Goal: Information Seeking & Learning: Learn about a topic

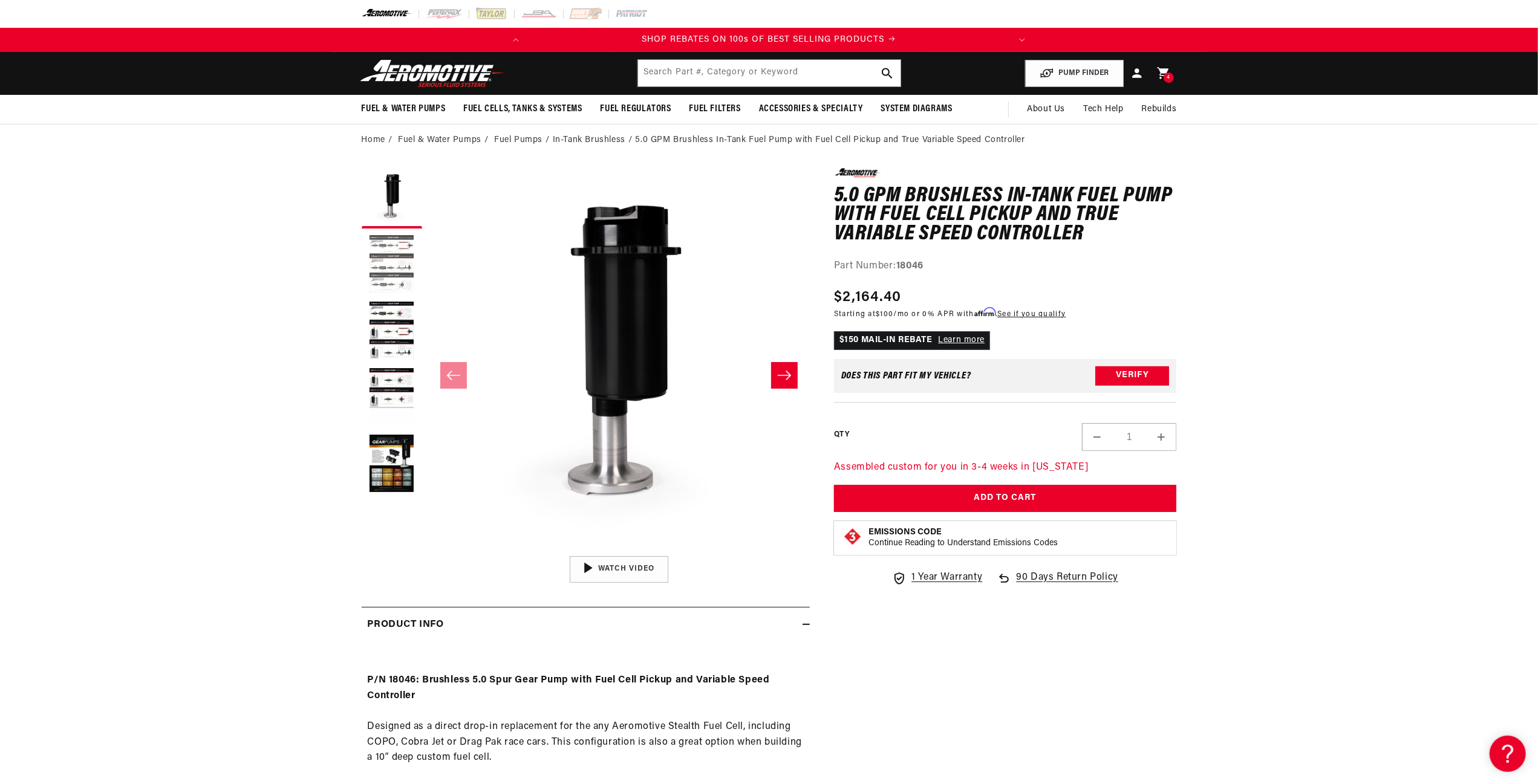
click at [394, 246] on button "Load image 2 in gallery view" at bounding box center [392, 265] width 61 height 61
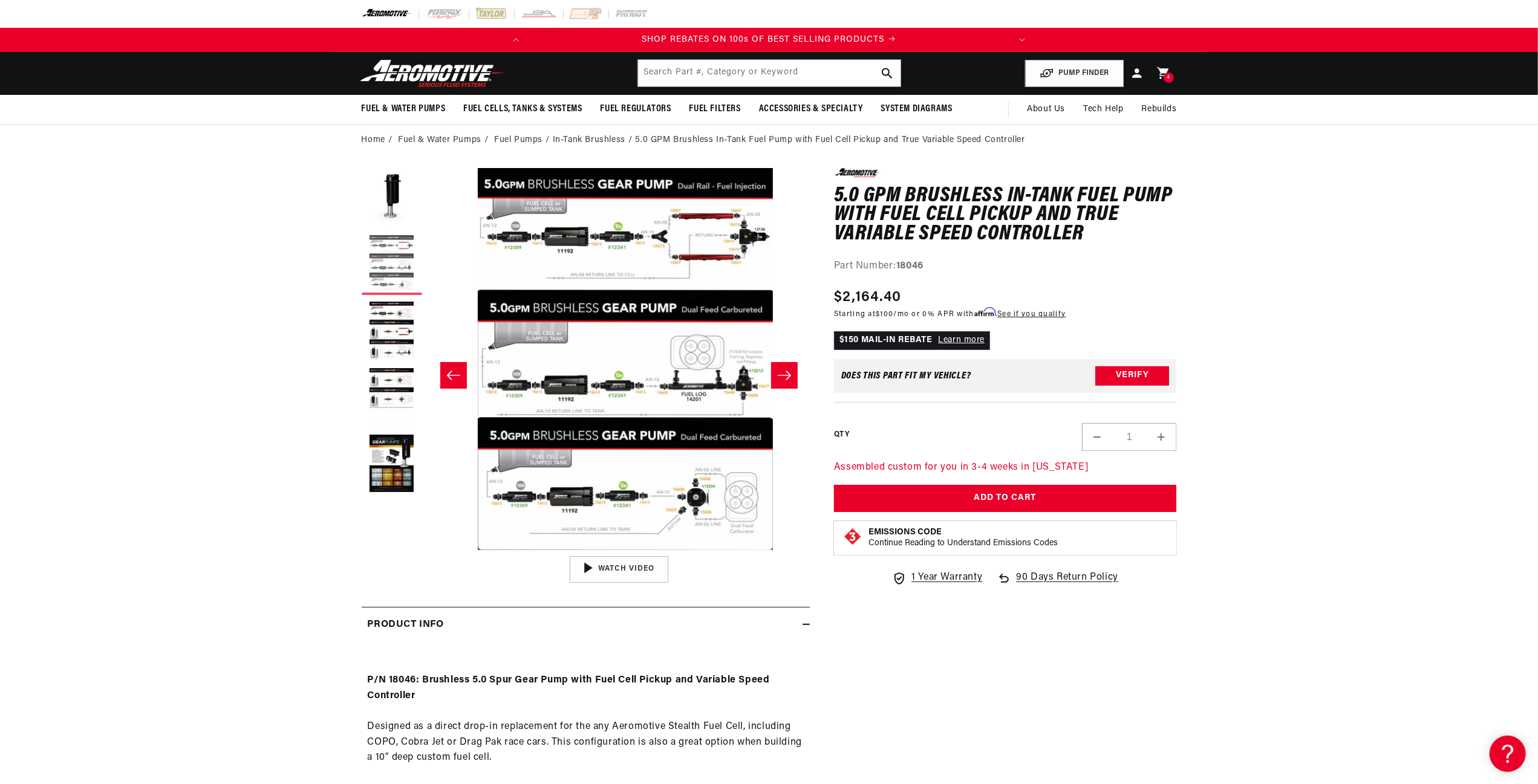
scroll to position [0, 382]
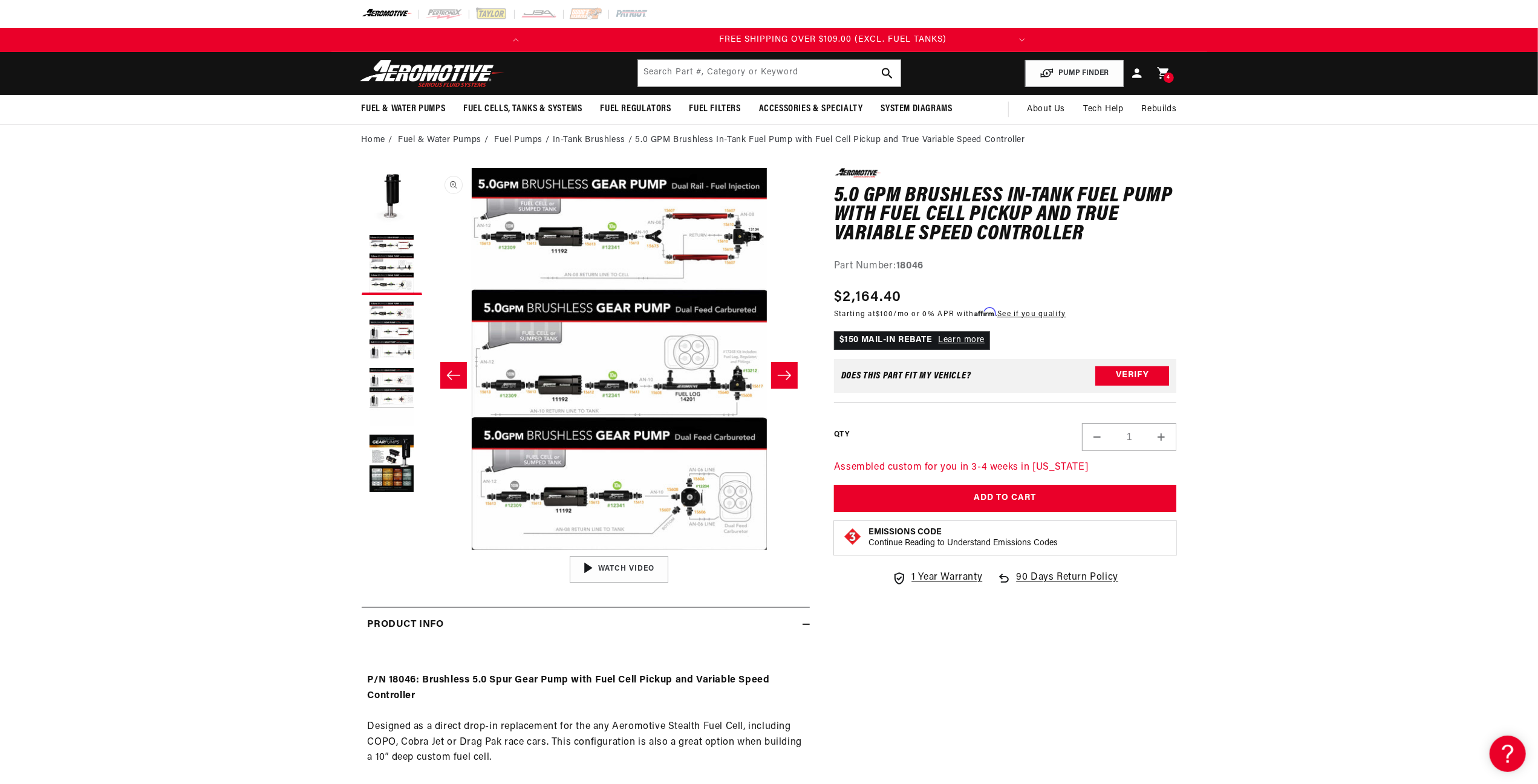
click at [428, 550] on button "Open media 2 in modal" at bounding box center [428, 550] width 0 height 0
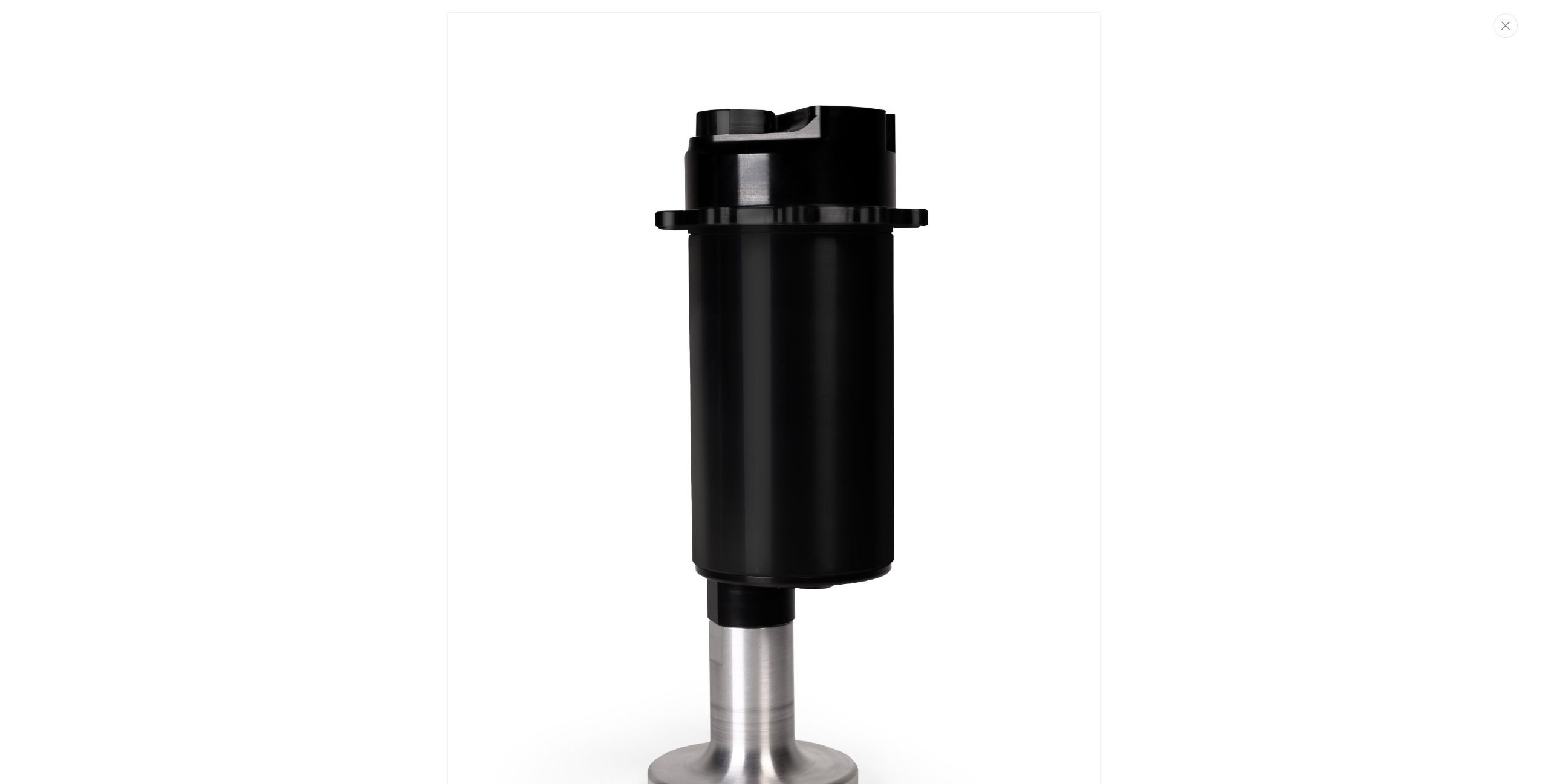
scroll to position [0, 478]
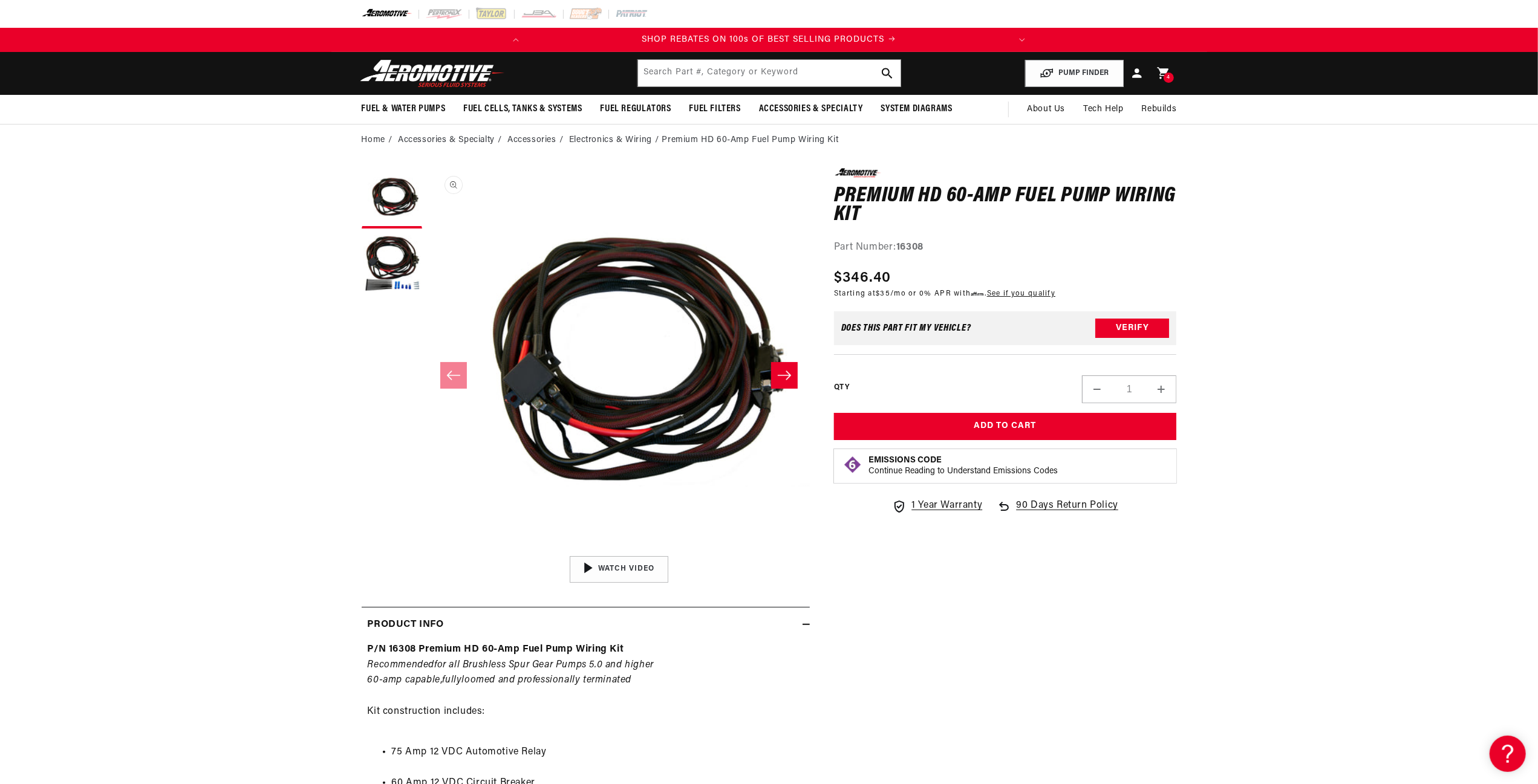
click at [428, 550] on button "Open media 1 in modal" at bounding box center [428, 550] width 0 height 0
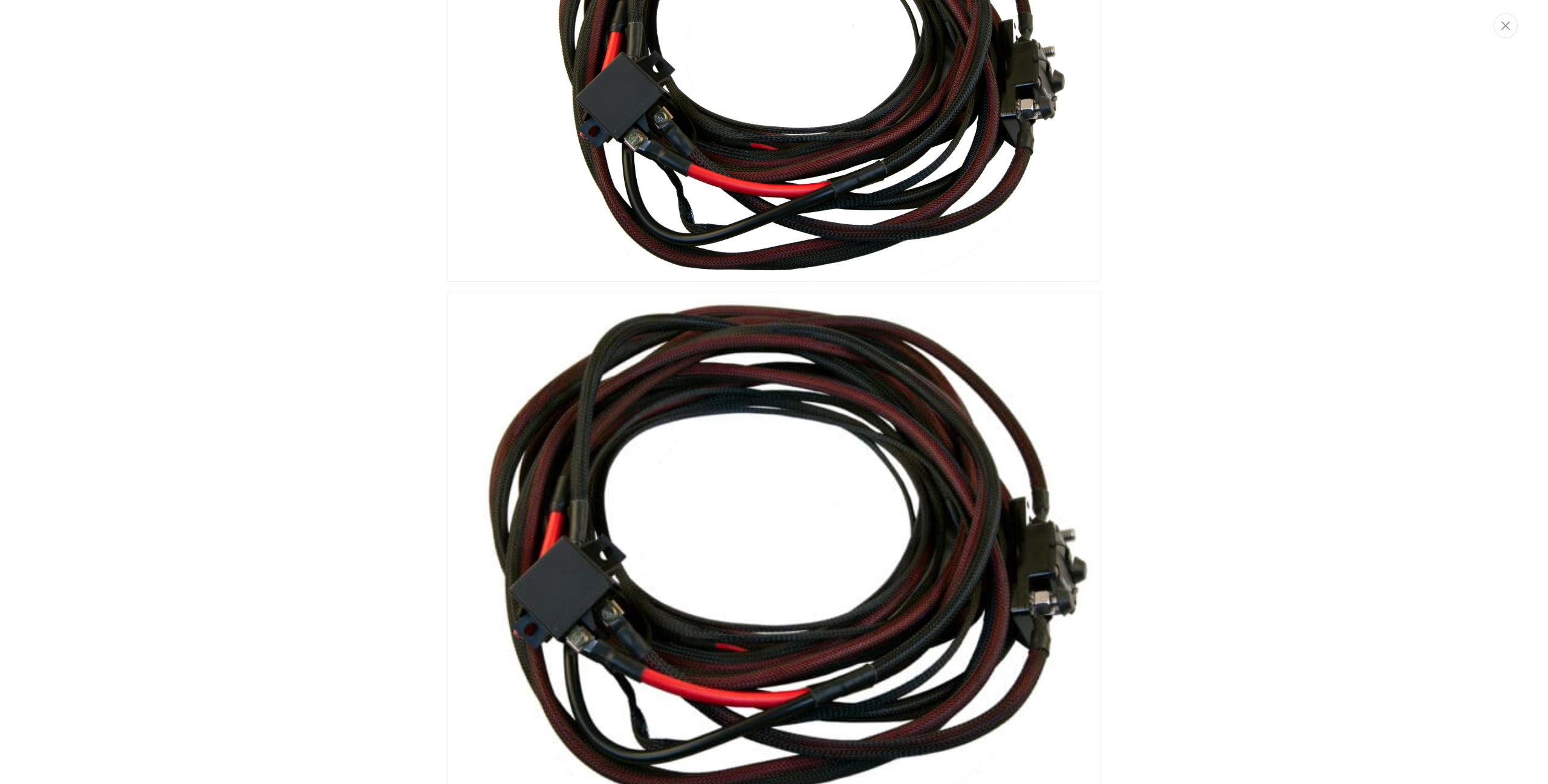
scroll to position [0, 478]
